Goal: Register for event/course

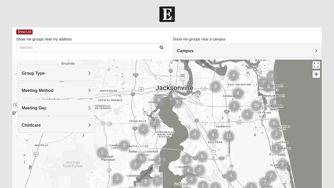
click at [86, 74] on h4 "Group Type" at bounding box center [56, 73] width 69 height 5
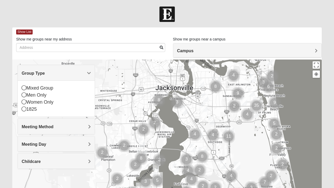
click at [24, 109] on icon at bounding box center [24, 109] width 5 height 5
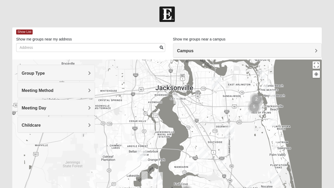
click at [247, 110] on img "Cluster of 5 groups" at bounding box center [254, 107] width 17 height 17
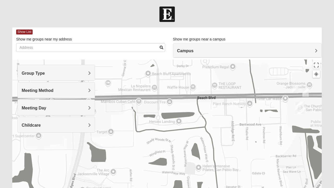
click at [296, 89] on img "1825 Mens Chandler/Johnson 32250" at bounding box center [295, 89] width 10 height 13
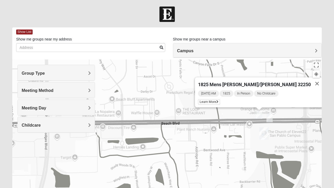
click at [311, 79] on button "Close" at bounding box center [317, 83] width 13 height 13
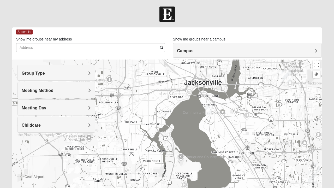
click at [207, 111] on img "1825 Mixed Chamberlian/Hicks 32207" at bounding box center [209, 110] width 10 height 13
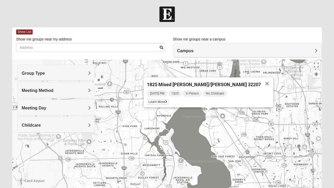
click at [261, 79] on button "Close" at bounding box center [267, 83] width 13 height 13
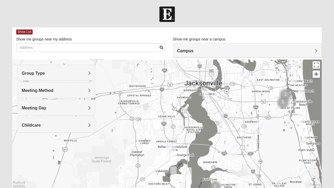
click at [168, 147] on img "Orange Park" at bounding box center [171, 151] width 14 height 17
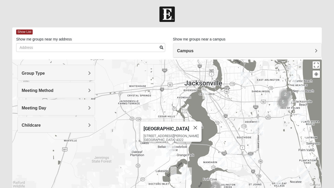
click at [164, 148] on img "Orange Park" at bounding box center [171, 151] width 14 height 17
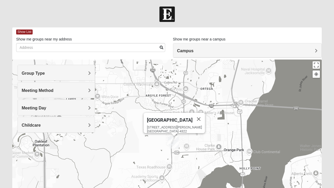
click at [167, 138] on img "1825 Women Hearons" at bounding box center [171, 141] width 10 height 13
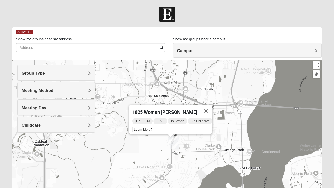
click at [210, 107] on button "Close" at bounding box center [206, 111] width 13 height 13
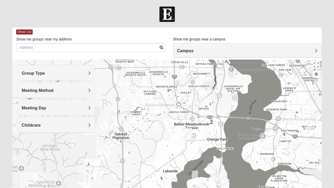
click at [198, 176] on img "1825 Mixed Suggs 32068" at bounding box center [195, 175] width 10 height 13
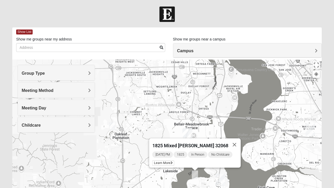
click at [235, 143] on button "Close" at bounding box center [235, 144] width 13 height 13
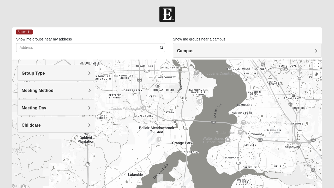
click at [258, 162] on img "1825 Mixed Lloyd 32223" at bounding box center [256, 161] width 10 height 13
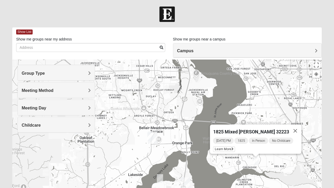
click at [231, 147] on span "Learn More" at bounding box center [224, 149] width 22 height 5
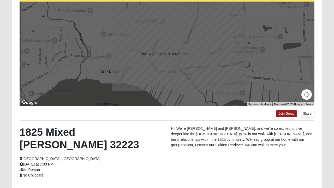
scroll to position [56, 0]
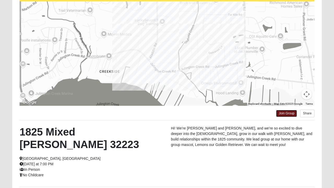
click at [287, 115] on link "Join Group" at bounding box center [286, 113] width 21 height 7
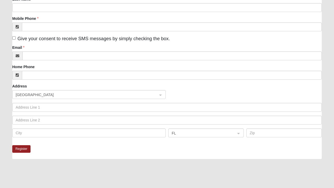
scroll to position [85, 0]
